Goal: Check status

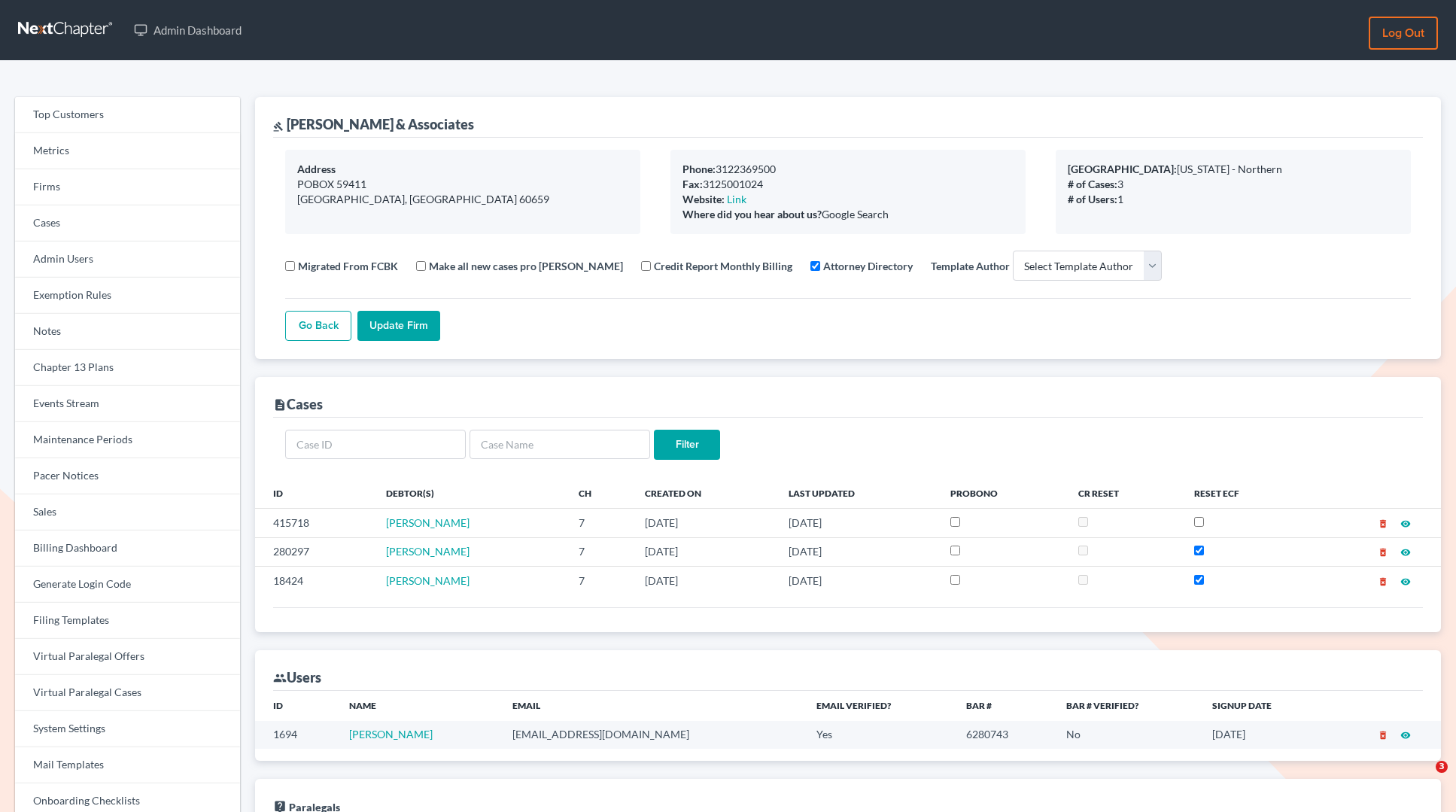
select select
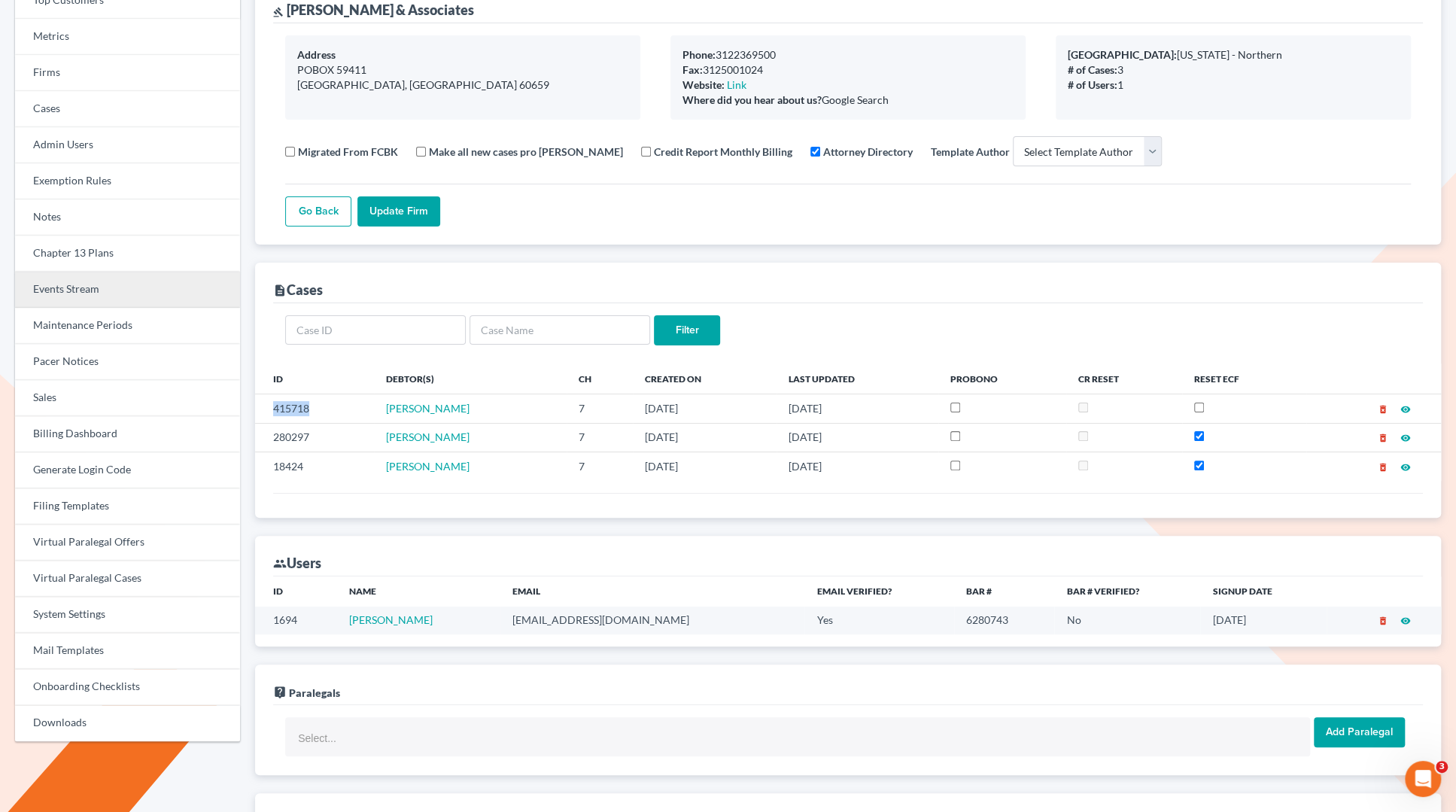
click at [76, 288] on link "Events Stream" at bounding box center [127, 290] width 225 height 36
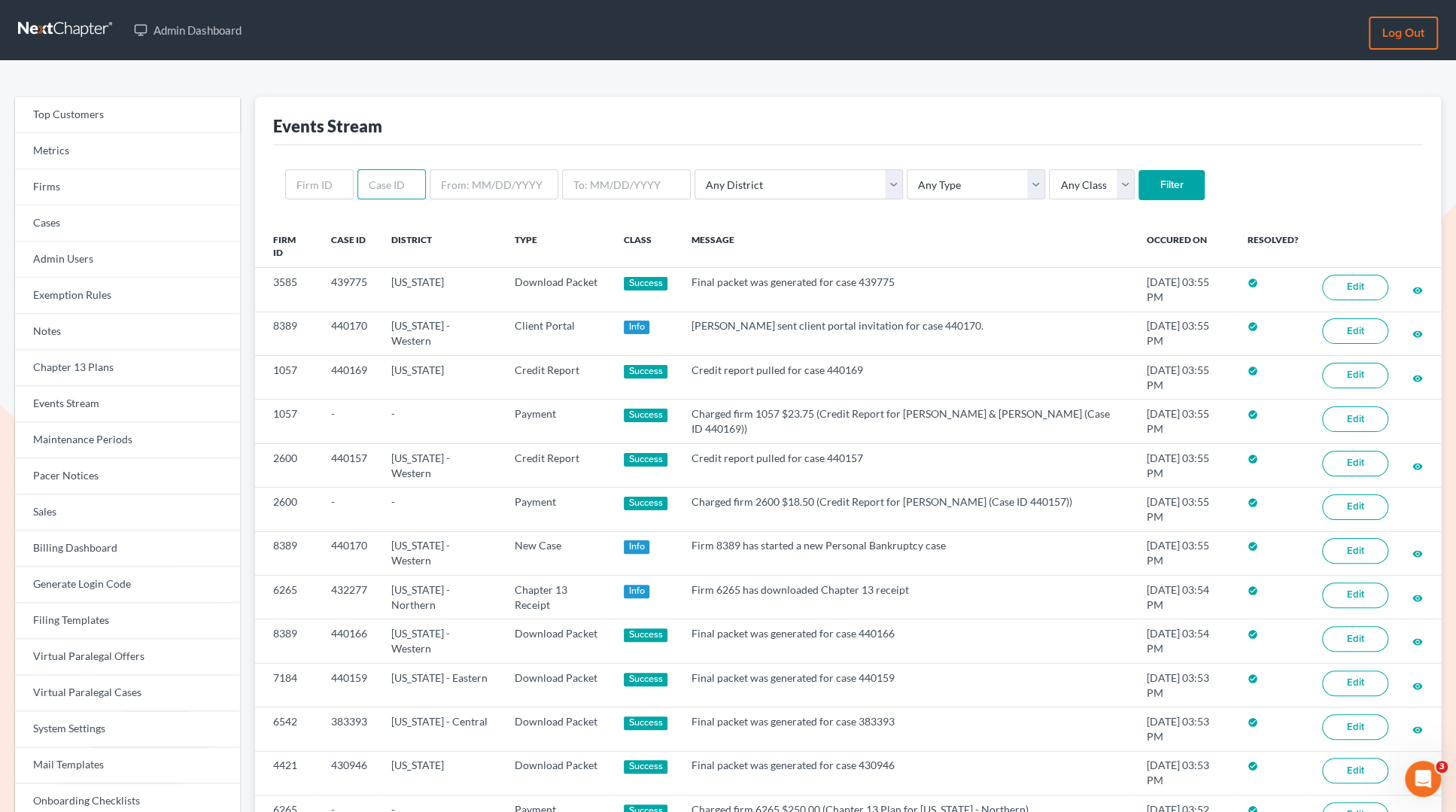
click at [366, 187] on input "text" at bounding box center [392, 184] width 69 height 30
type input "428086"
click at [1138, 170] on input "Filter" at bounding box center [1170, 185] width 66 height 30
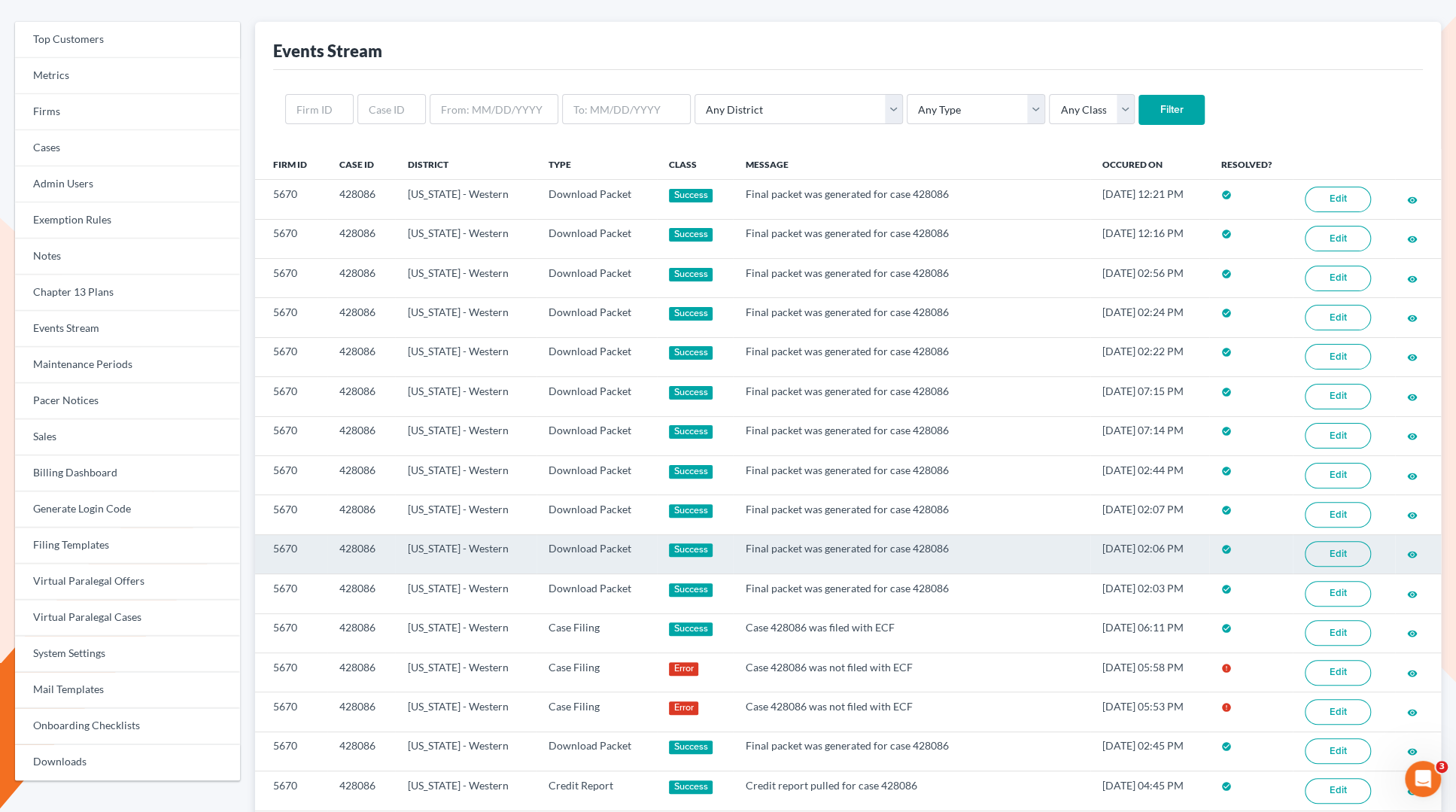
scroll to position [76, 0]
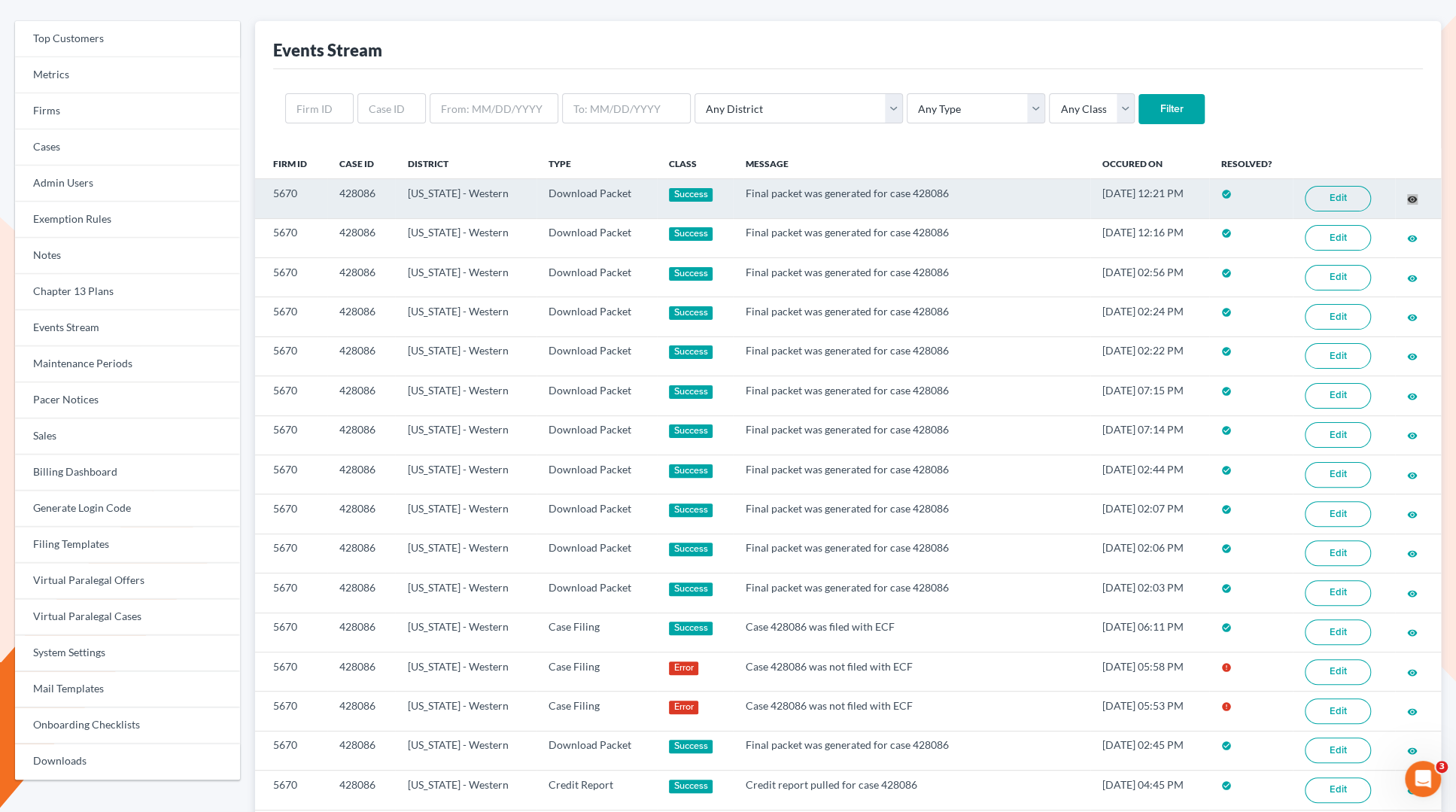
click at [0, 0] on div "Top Customers Metrics Firms Cases Admin Users Exemption Rules Notes Chapter 13 …" at bounding box center [728, 513] width 1456 height 1055
